Goal: Check status

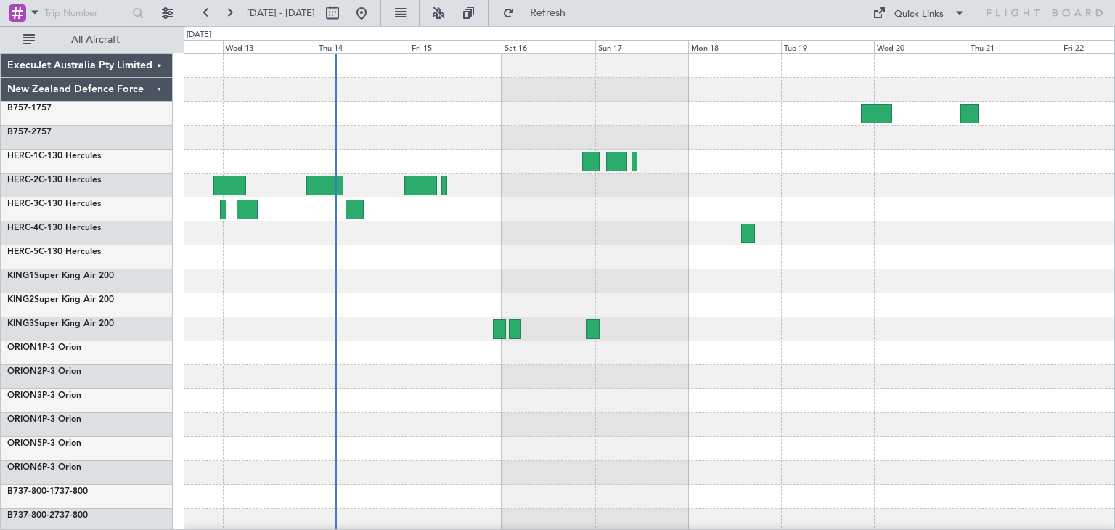
click at [1115, 439] on div "ExecuJet Australia Pty Limited New Zealand Defence Force B757-1 757 B757-2 757 …" at bounding box center [557, 278] width 1115 height 504
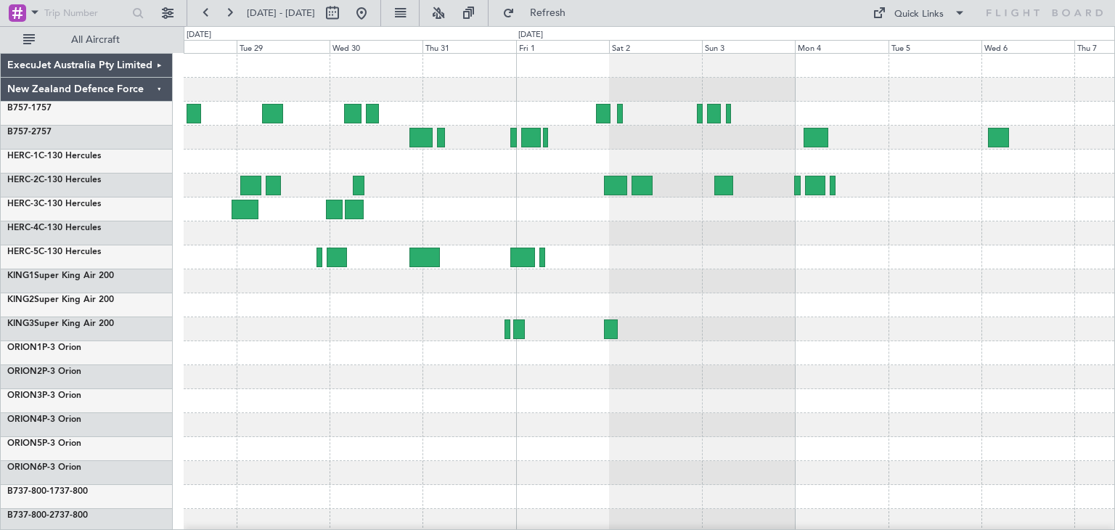
scroll to position [122, 0]
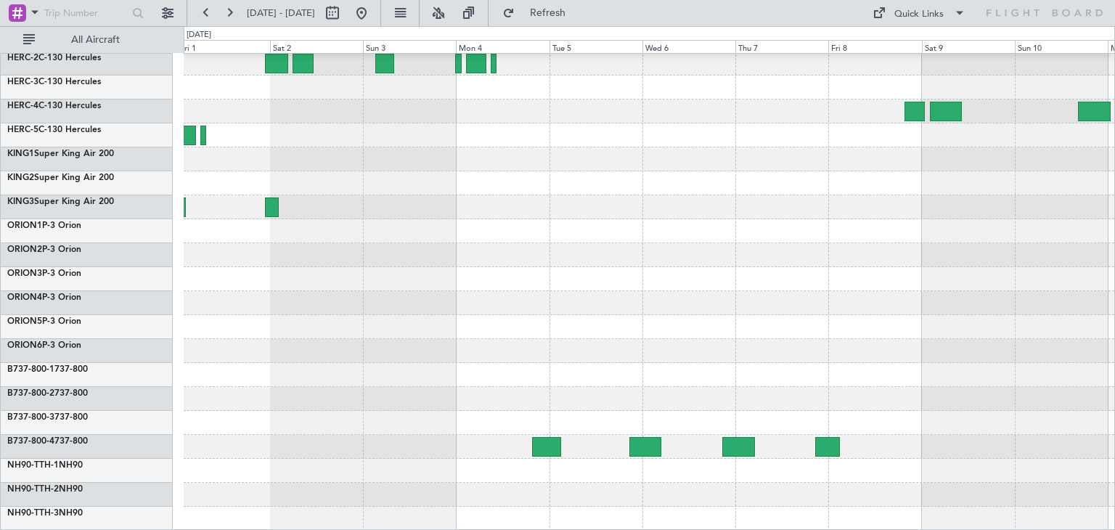
click at [332, 391] on div at bounding box center [649, 399] width 931 height 24
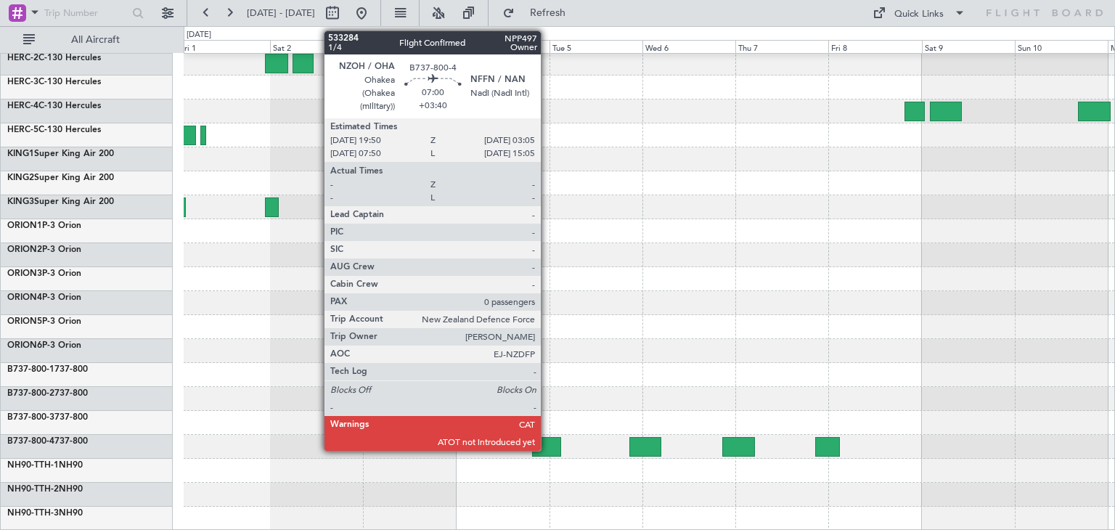
click at [548, 442] on div at bounding box center [546, 447] width 28 height 20
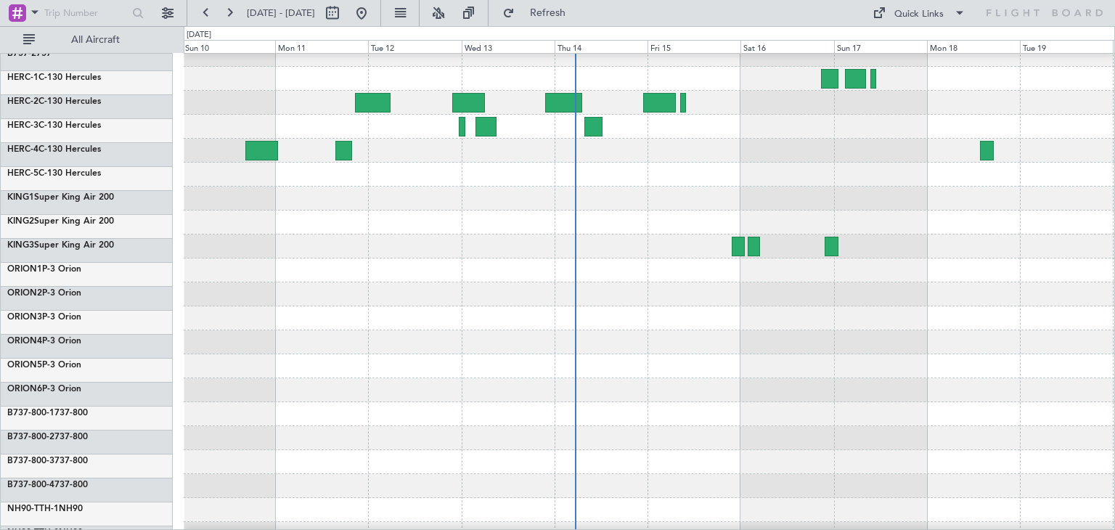
click at [0, 349] on html "[DATE] - [DATE] Refresh Quick Links All Aircraft ExecuJet Australia Pty Limited…" at bounding box center [557, 265] width 1115 height 530
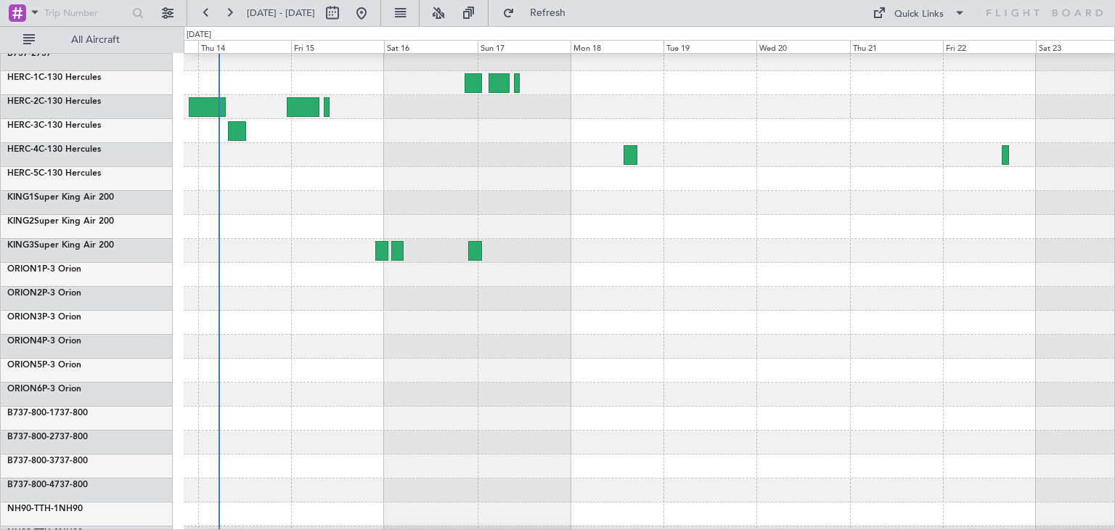
click at [129, 373] on div "ExecuJet Australia Pty Limited New Zealand Defence Force B757-1 757 B757-2 757 …" at bounding box center [557, 278] width 1115 height 504
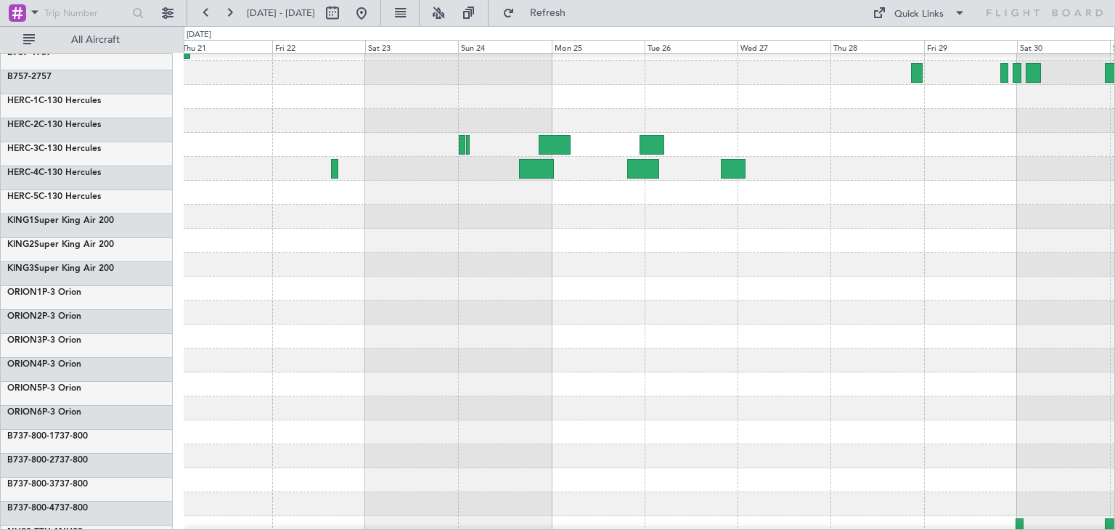
click at [24, 403] on div "ExecuJet Australia Pty Limited New Zealand Defence Force B757-1 757 B757-2 757 …" at bounding box center [557, 278] width 1115 height 504
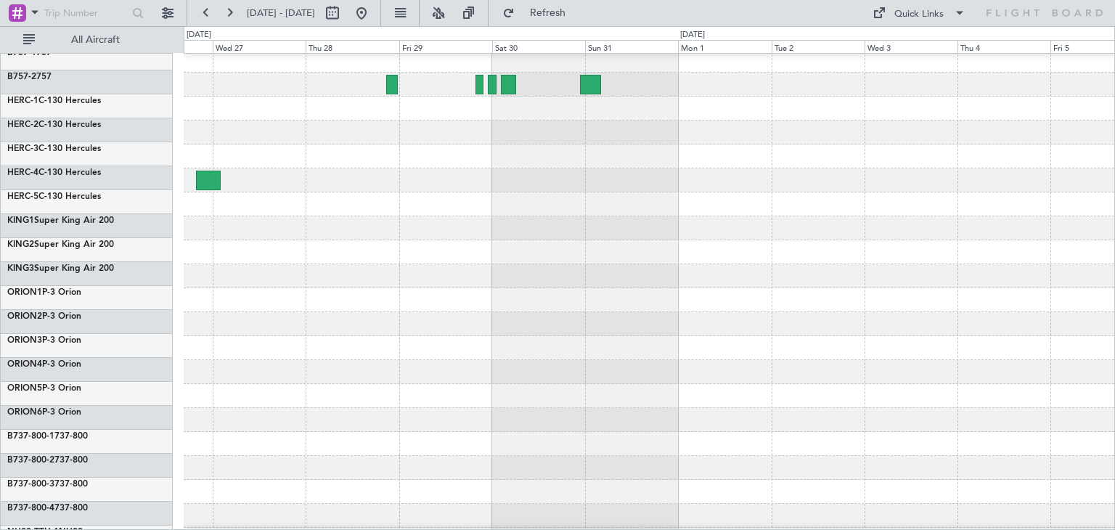
scroll to position [52, 0]
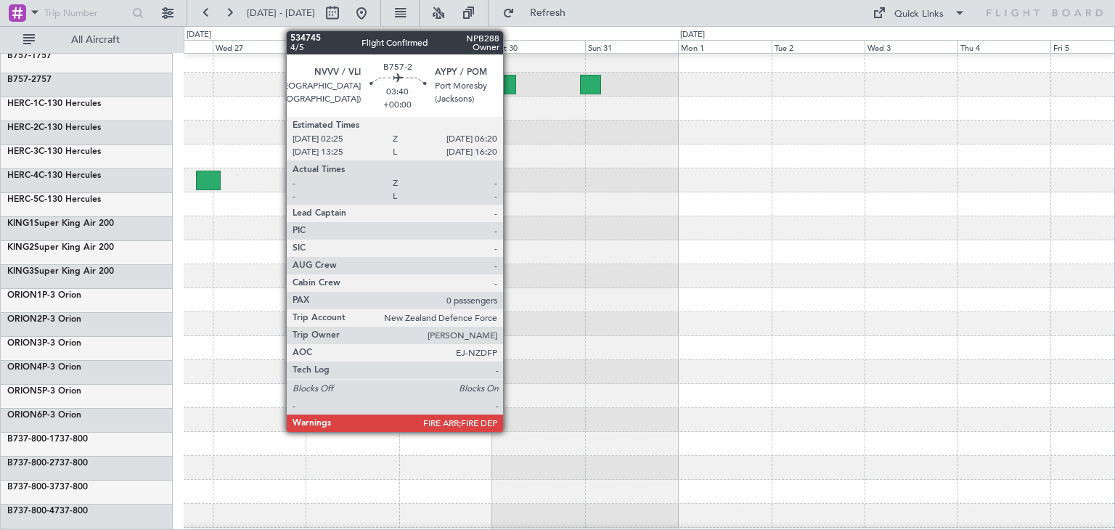
click at [510, 80] on div at bounding box center [508, 85] width 15 height 20
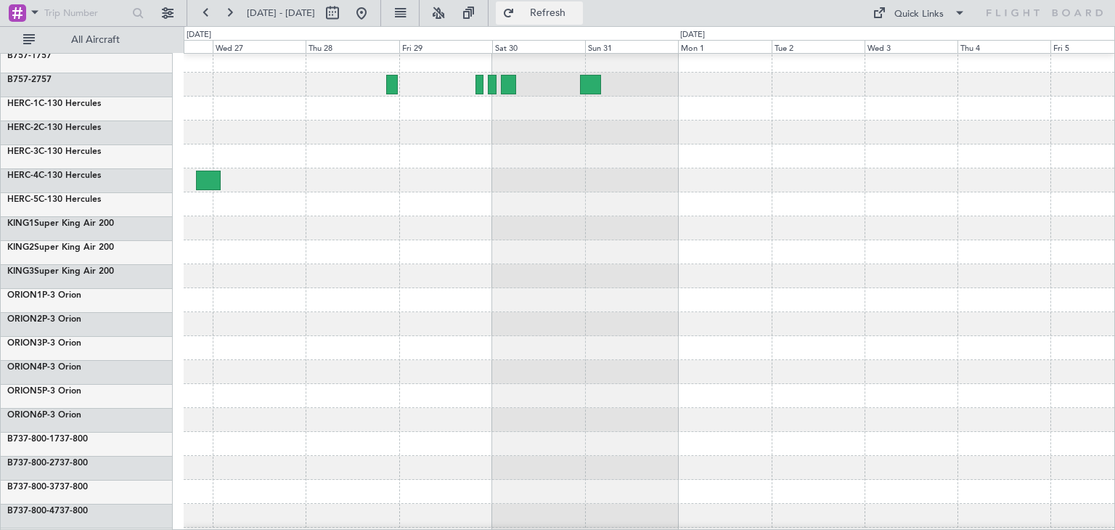
click at [579, 9] on span "Refresh" at bounding box center [548, 13] width 61 height 10
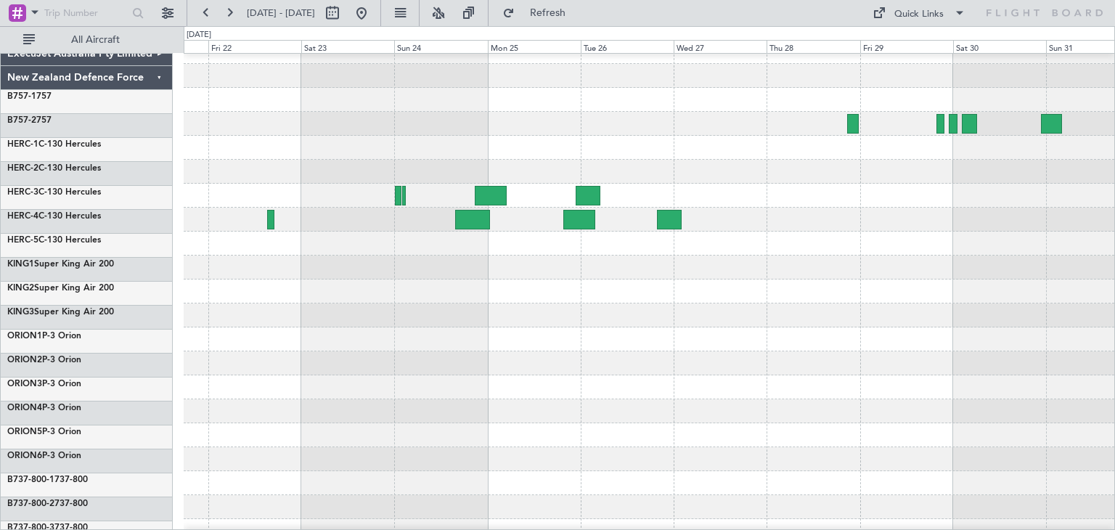
click at [967, 384] on div at bounding box center [649, 387] width 931 height 24
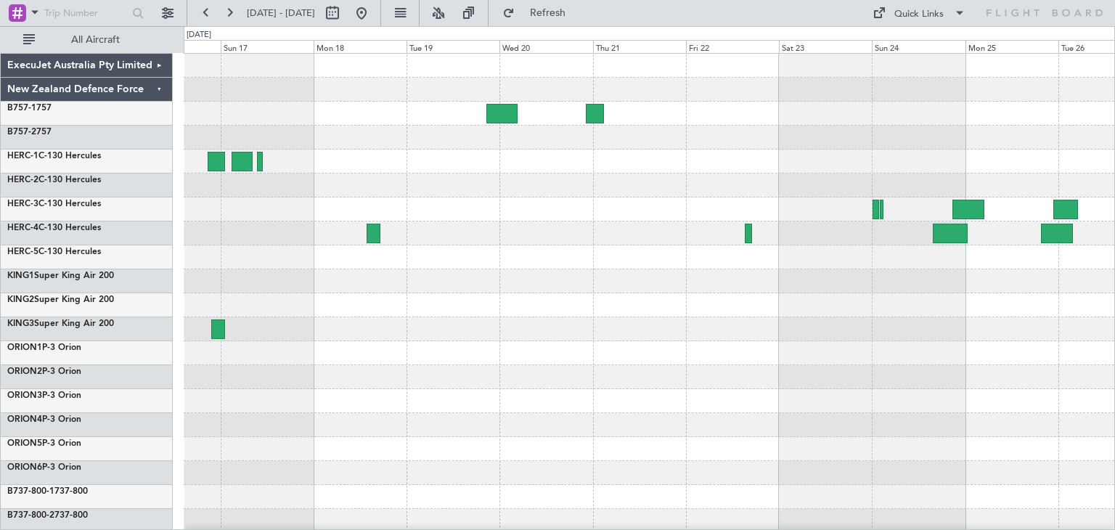
scroll to position [4, 0]
